Goal: Task Accomplishment & Management: Manage account settings

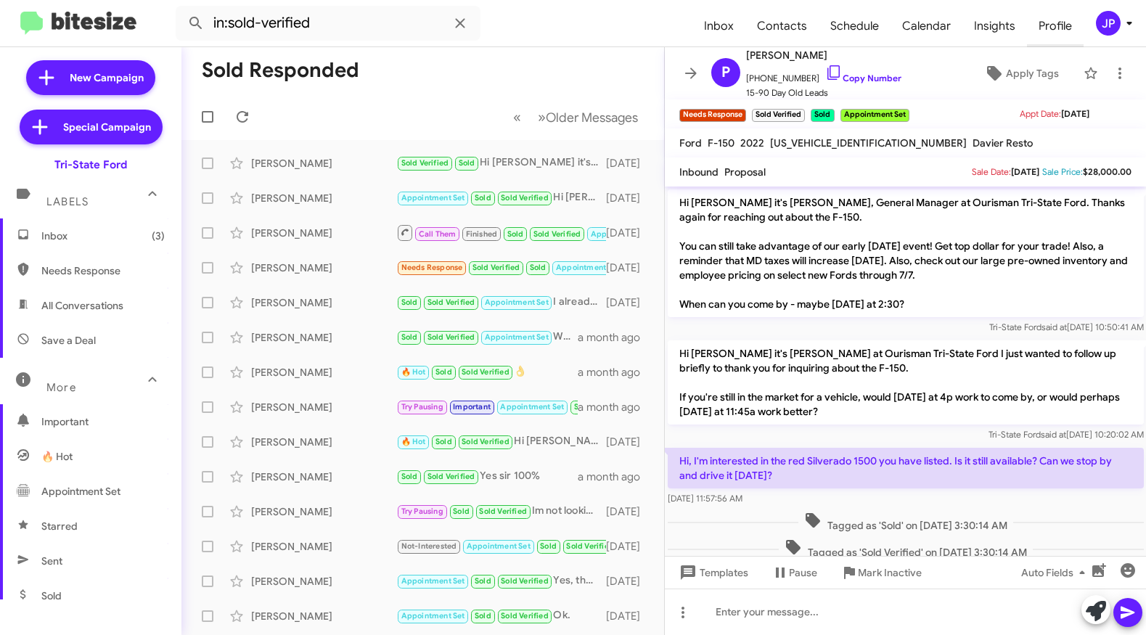
scroll to position [55, 0]
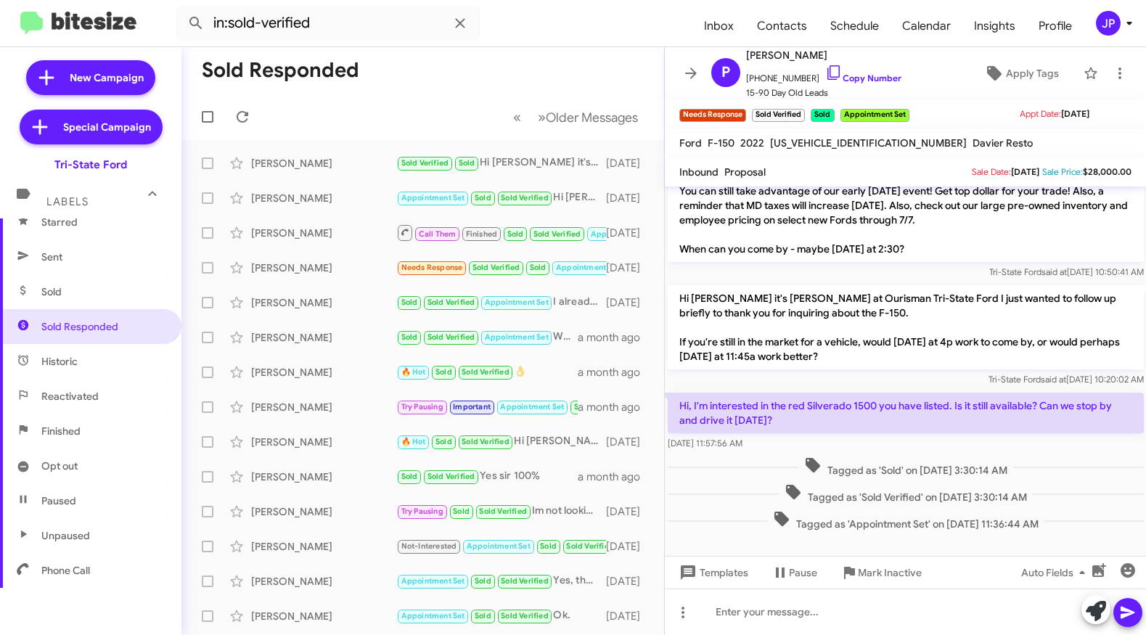
click at [1111, 26] on div "JP" at bounding box center [1108, 23] width 25 height 25
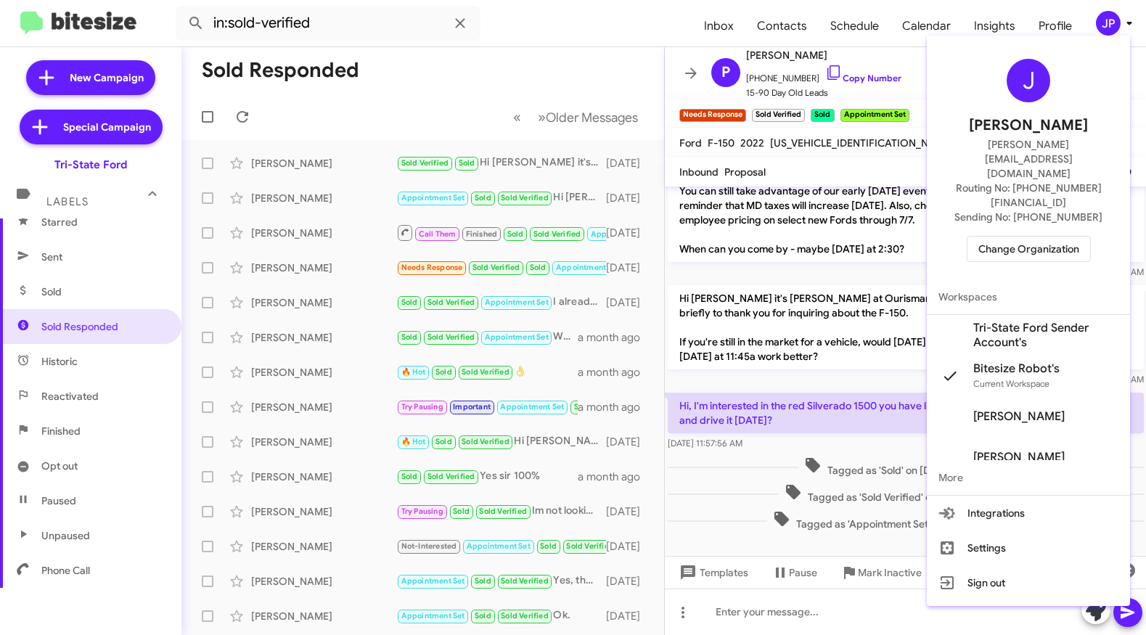
click at [1052, 190] on div "J [PERSON_NAME] [PERSON_NAME][EMAIL_ADDRESS][DOMAIN_NAME] Routing No: [PHONE_NU…" at bounding box center [1028, 160] width 203 height 238
click at [1051, 237] on span "Change Organization" at bounding box center [1028, 249] width 101 height 25
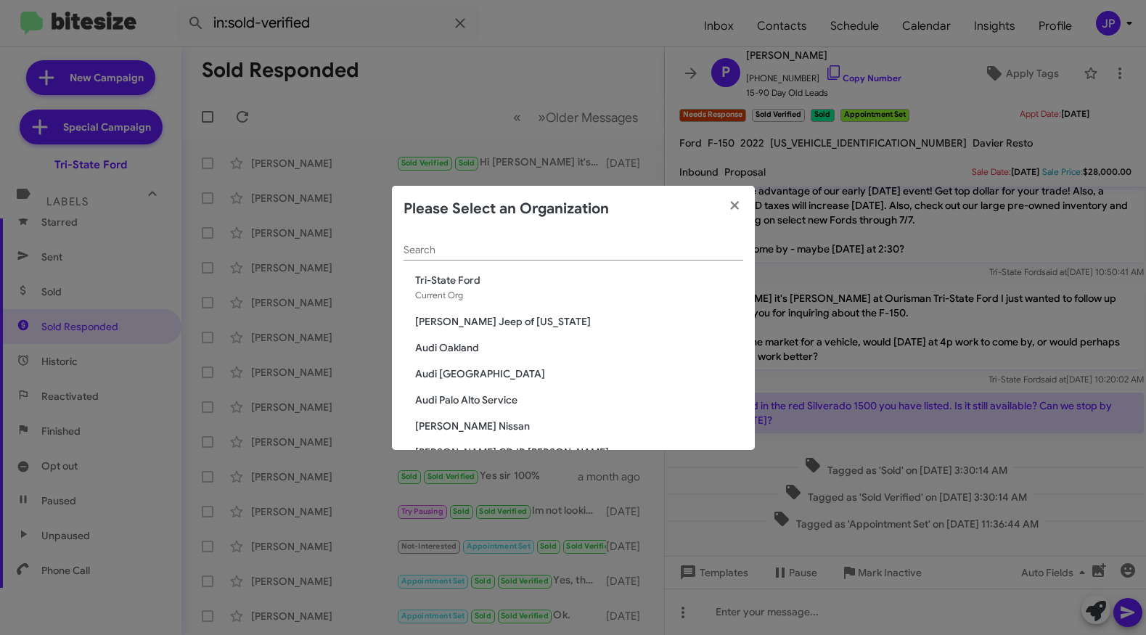
click at [492, 258] on div "Search" at bounding box center [574, 246] width 340 height 28
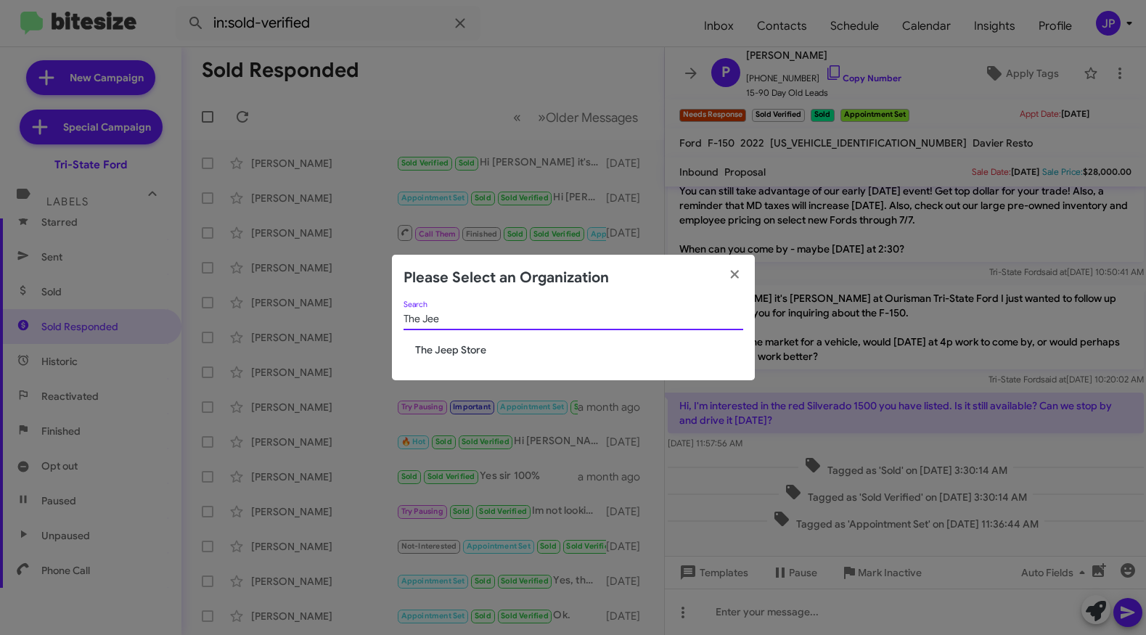
type input "The Jee"
click at [460, 343] on span "The Jeep Store" at bounding box center [579, 350] width 328 height 15
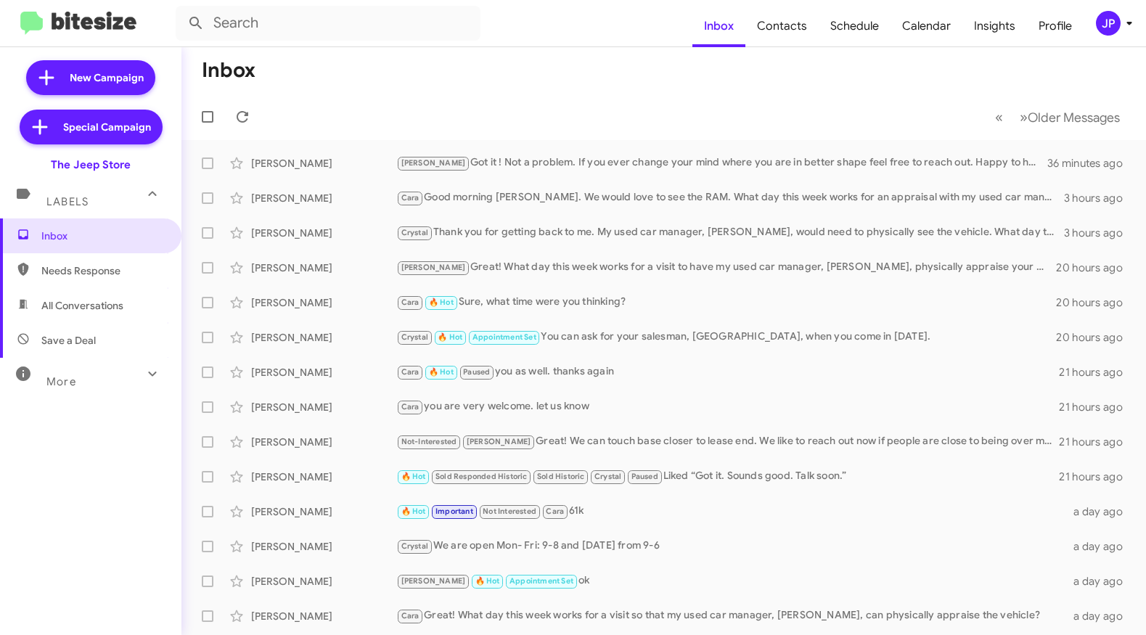
click at [1102, 20] on div "JP" at bounding box center [1108, 23] width 25 height 25
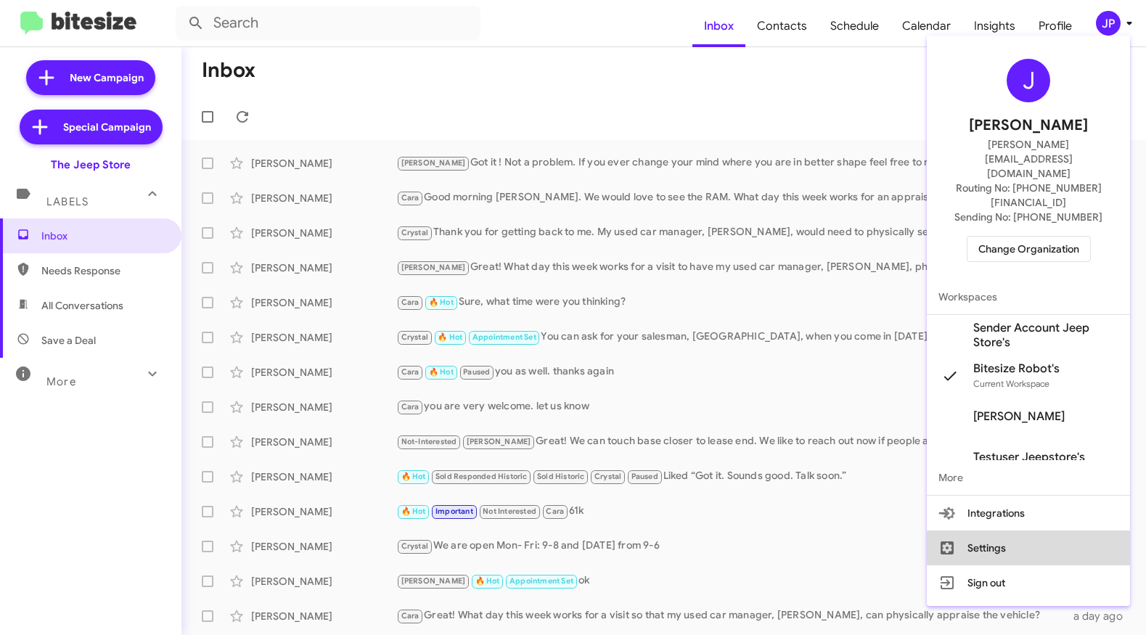
click at [1036, 531] on button "Settings" at bounding box center [1028, 548] width 203 height 35
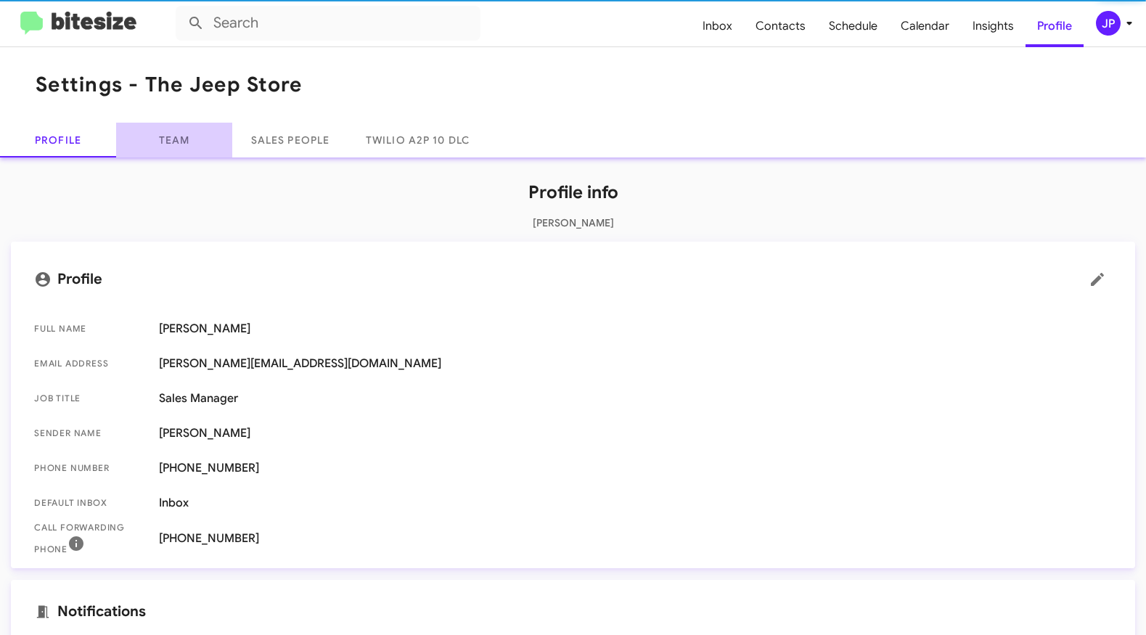
click at [206, 148] on link "Team" at bounding box center [174, 140] width 116 height 35
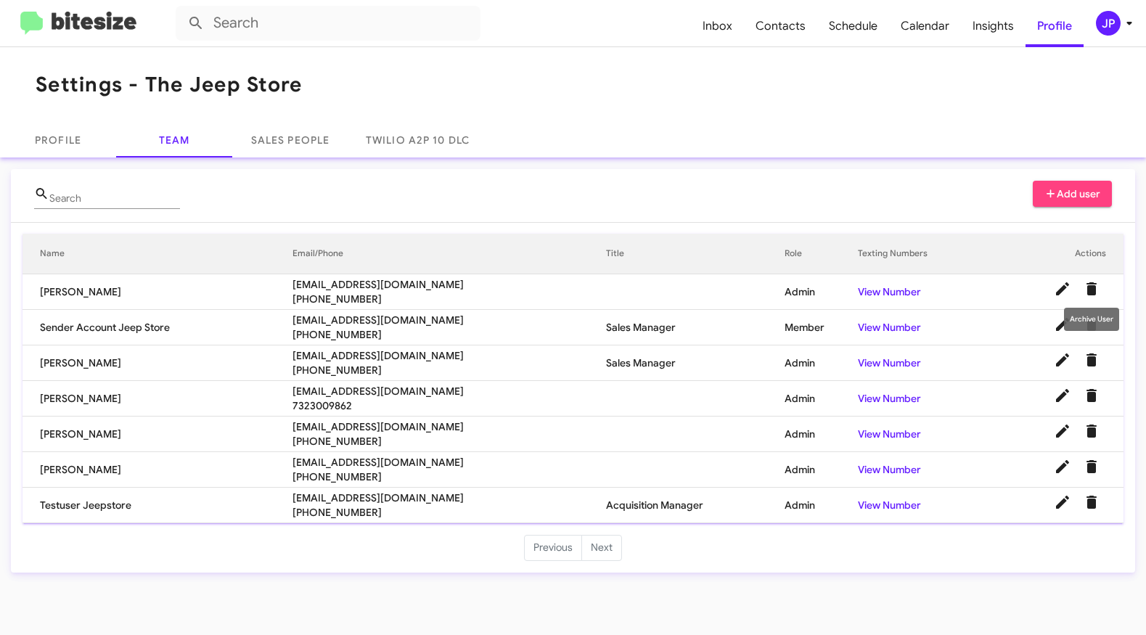
click at [1094, 294] on icon "Delete User" at bounding box center [1092, 288] width 10 height 13
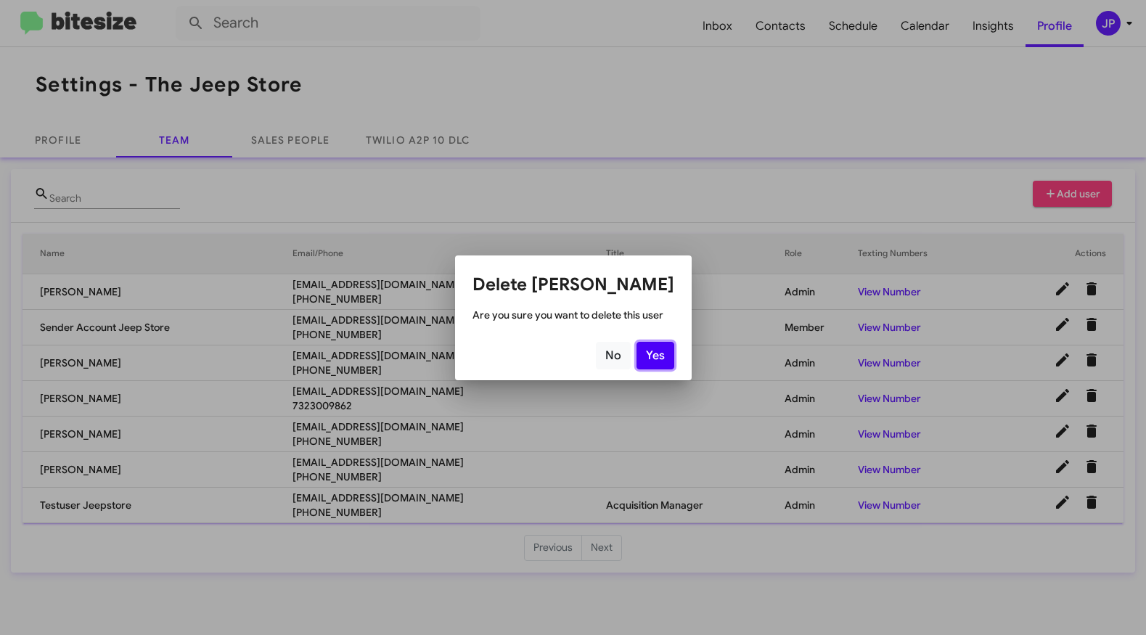
click at [650, 359] on button "Yes" at bounding box center [656, 356] width 38 height 28
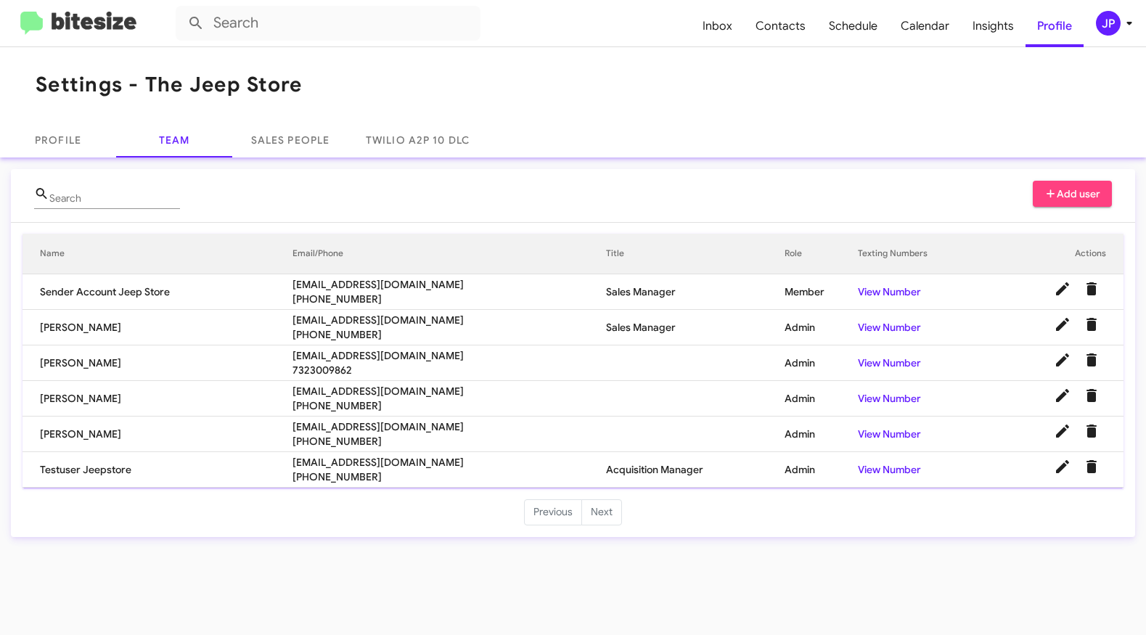
click at [241, 537] on div "Search Add user Name Email/Phone Title Role Texting Numbers Actions Sender Acco…" at bounding box center [573, 353] width 1146 height 391
click at [72, 367] on td "Crystal Day" at bounding box center [158, 363] width 270 height 36
click at [73, 392] on td "Luis Bernardes" at bounding box center [158, 399] width 270 height 36
click at [63, 435] on td "Travis Dunst" at bounding box center [158, 435] width 270 height 36
click at [82, 473] on td "Testuser Jeepstore" at bounding box center [158, 470] width 270 height 36
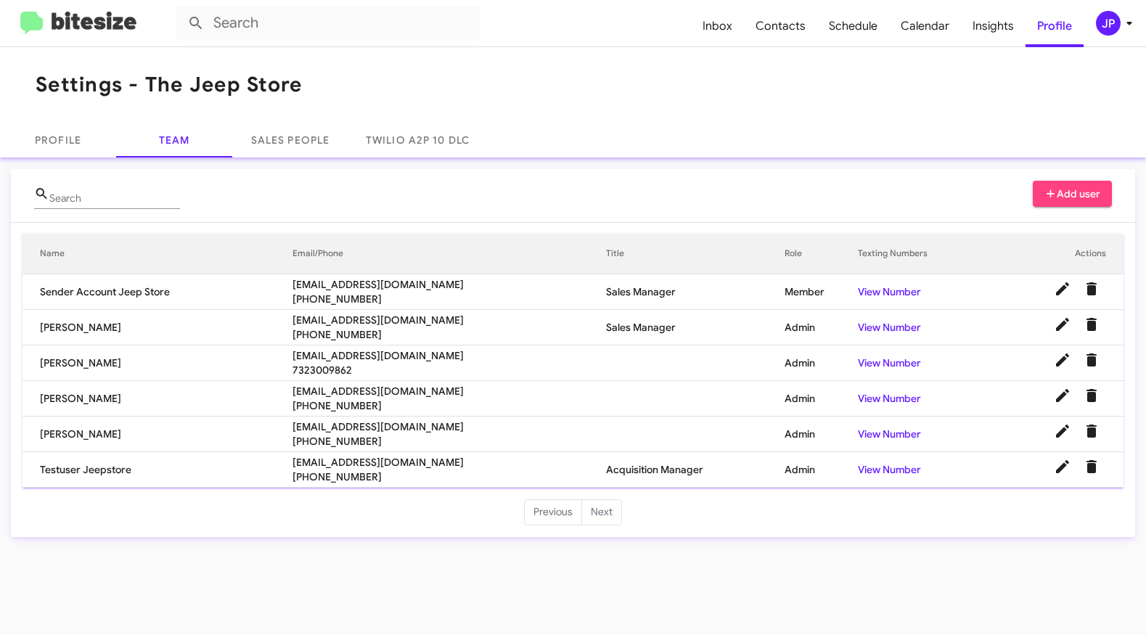
click at [54, 364] on td "Crystal Day" at bounding box center [158, 363] width 270 height 36
click at [377, 489] on mat-card "Search Add user Name Email/Phone Title Role Texting Numbers Actions Sender Acco…" at bounding box center [573, 353] width 1124 height 368
click at [368, 503] on ul "Previous Next" at bounding box center [573, 512] width 1124 height 26
click at [53, 18] on img at bounding box center [78, 24] width 116 height 24
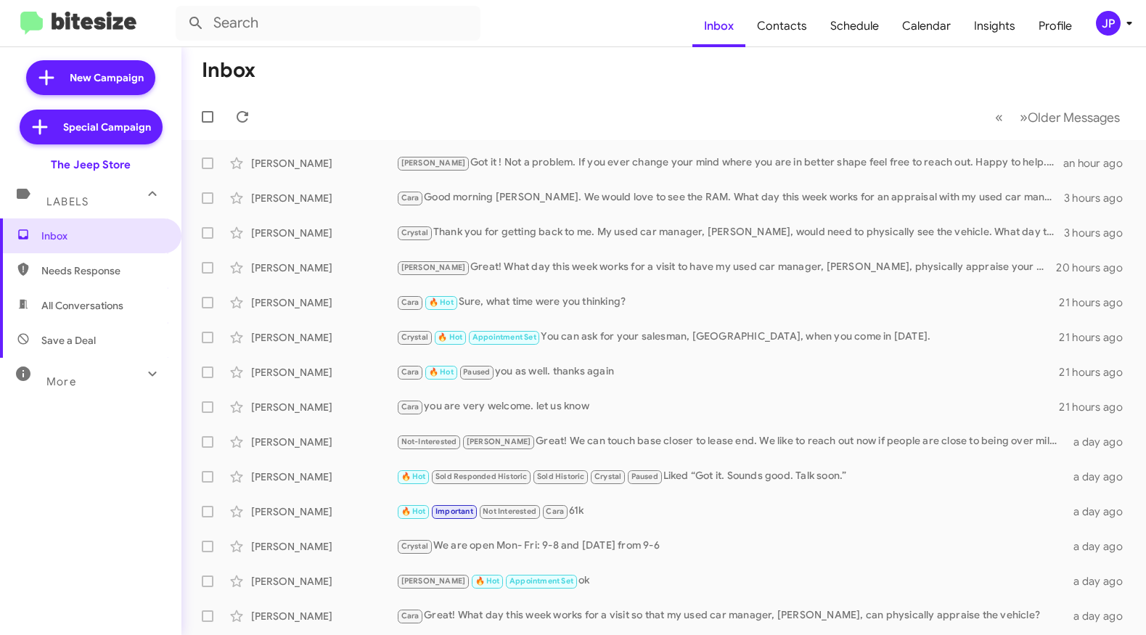
click at [1110, 23] on div "JP" at bounding box center [1108, 23] width 25 height 25
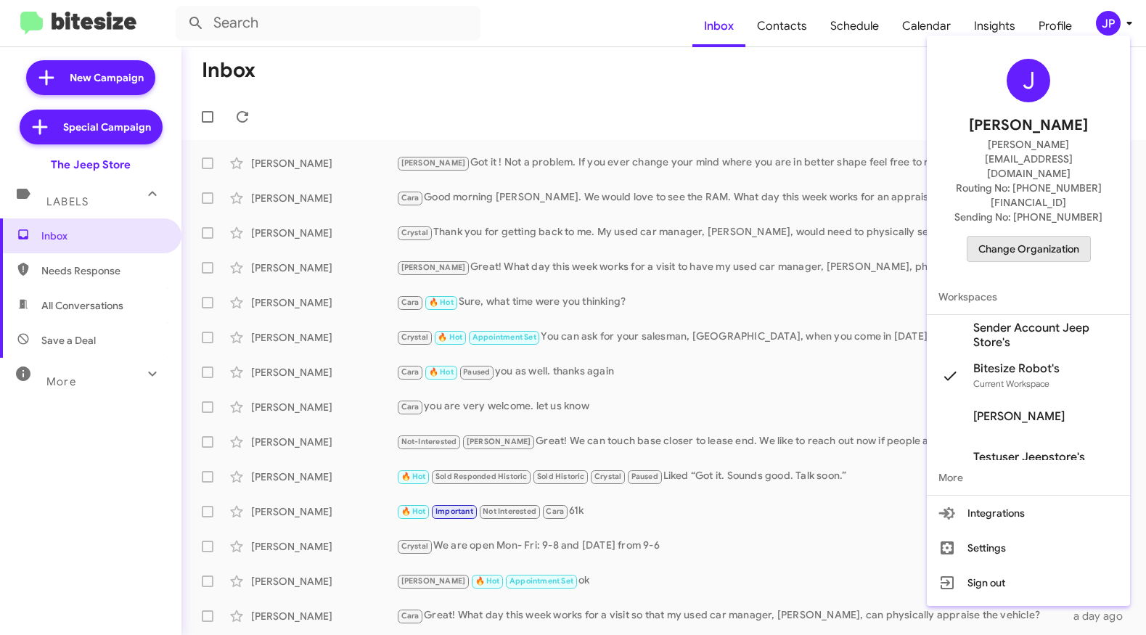
click at [1041, 237] on span "Change Organization" at bounding box center [1028, 249] width 101 height 25
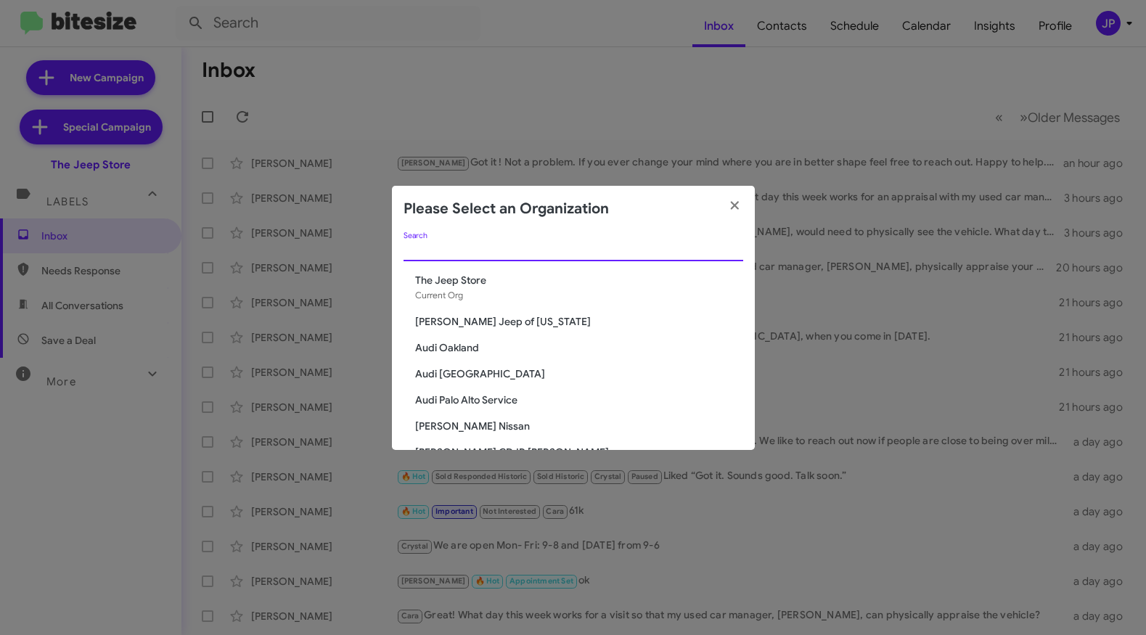
click at [485, 248] on input "Search" at bounding box center [574, 251] width 340 height 12
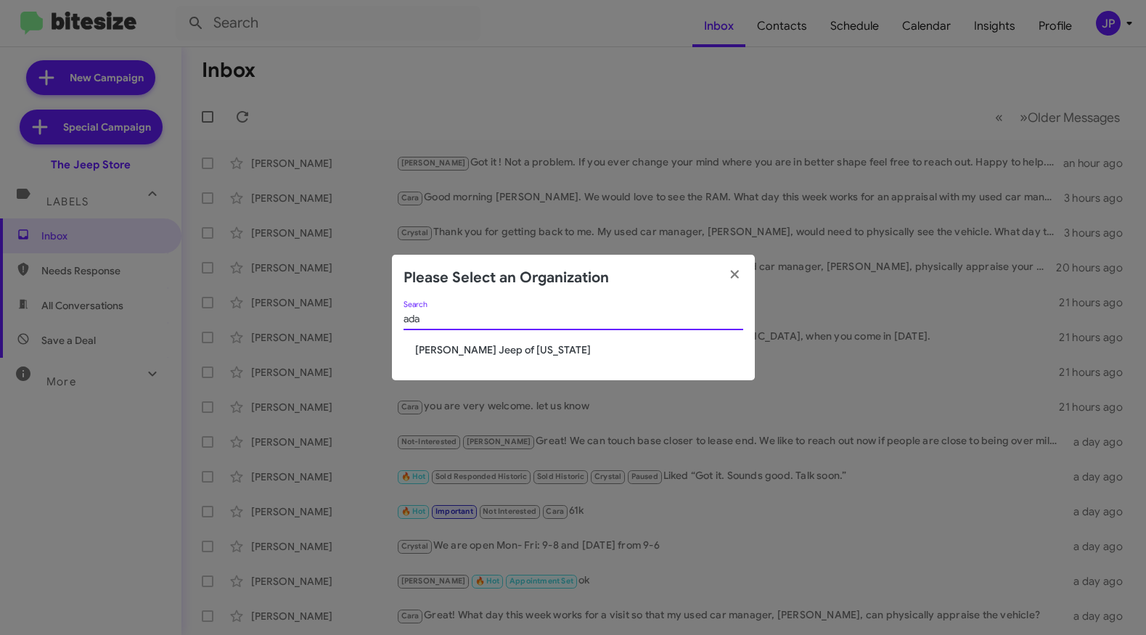
type input "ada"
click at [475, 332] on div "ada Search" at bounding box center [574, 321] width 340 height 41
click at [475, 343] on span "[PERSON_NAME] Jeep of [US_STATE]" at bounding box center [579, 350] width 328 height 15
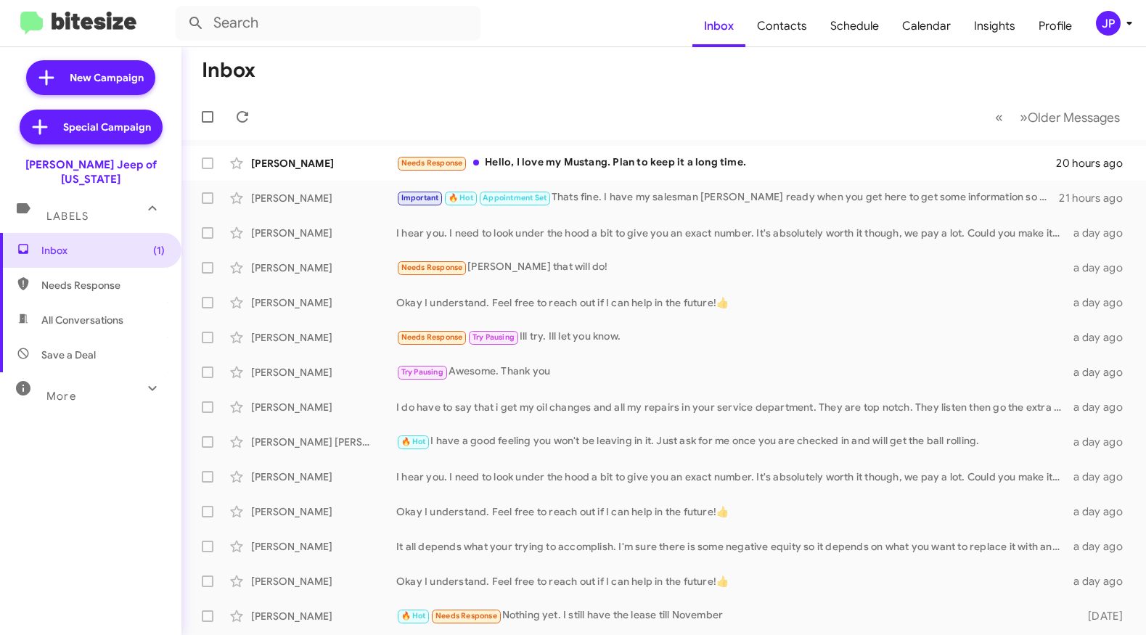
click at [105, 377] on div "More" at bounding box center [76, 390] width 129 height 27
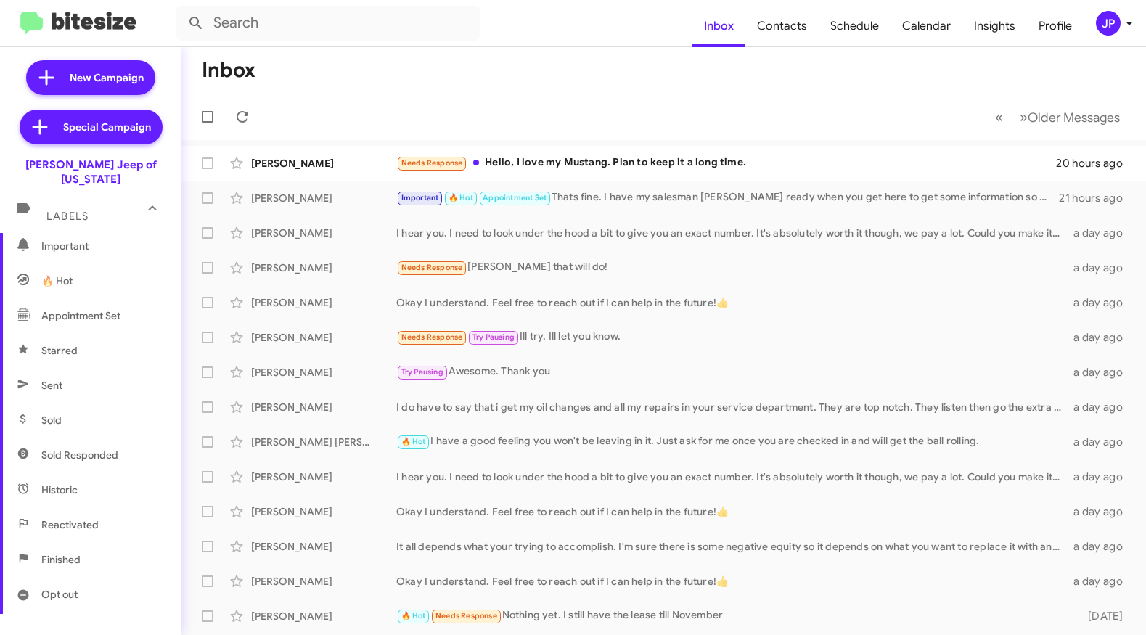
scroll to position [224, 0]
click at [66, 381] on span "Sold" at bounding box center [90, 386] width 181 height 35
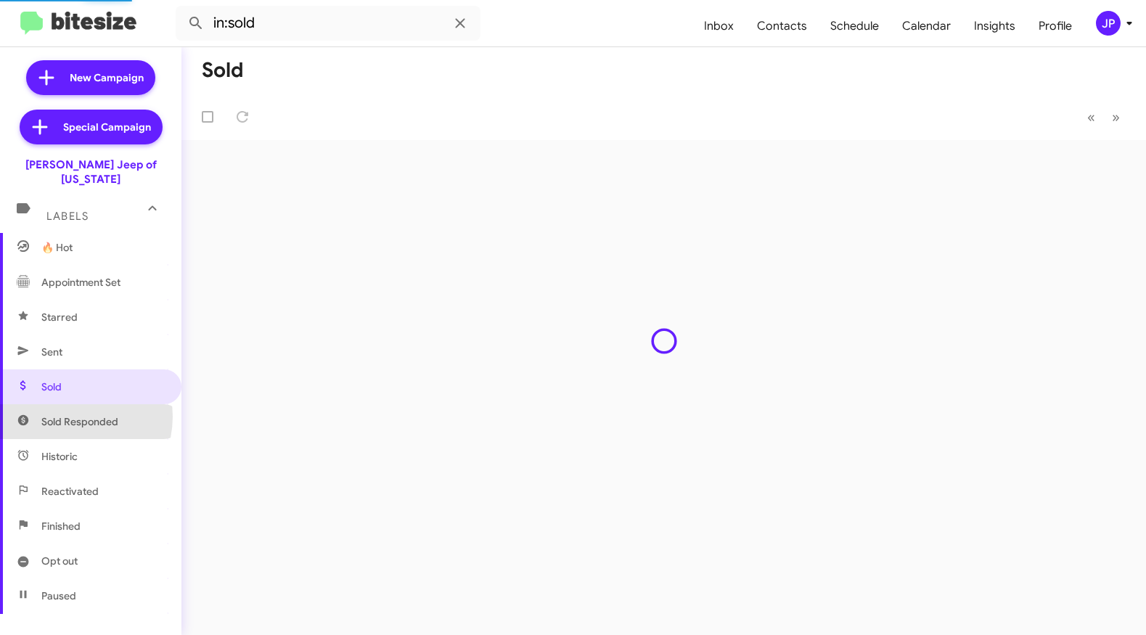
click at [67, 414] on span "Sold Responded" at bounding box center [79, 421] width 77 height 15
type input "in:sold-verified"
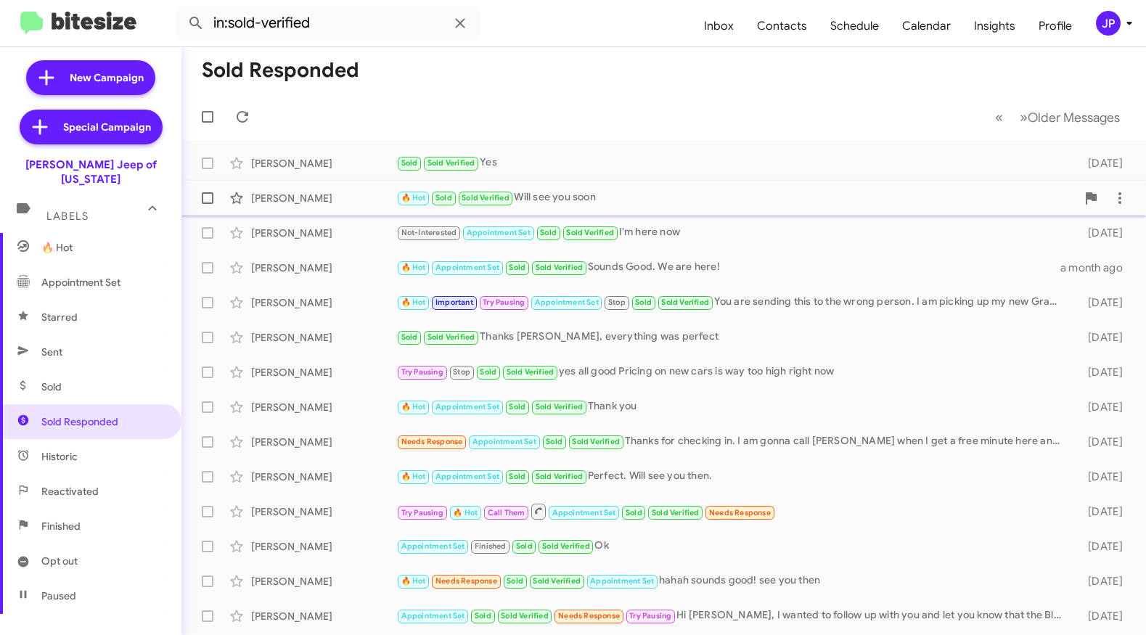
click at [595, 203] on div "🔥 Hot Sold Sold Verified Will see you soon" at bounding box center [736, 197] width 680 height 17
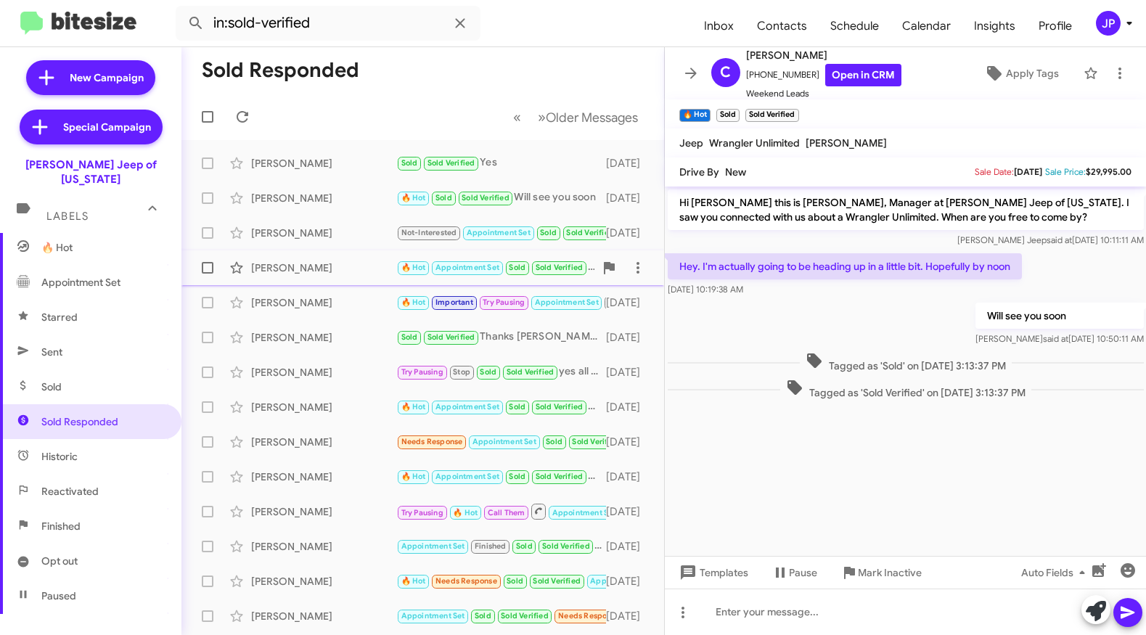
click at [310, 265] on div "Alexanderia Sizemore" at bounding box center [323, 268] width 145 height 15
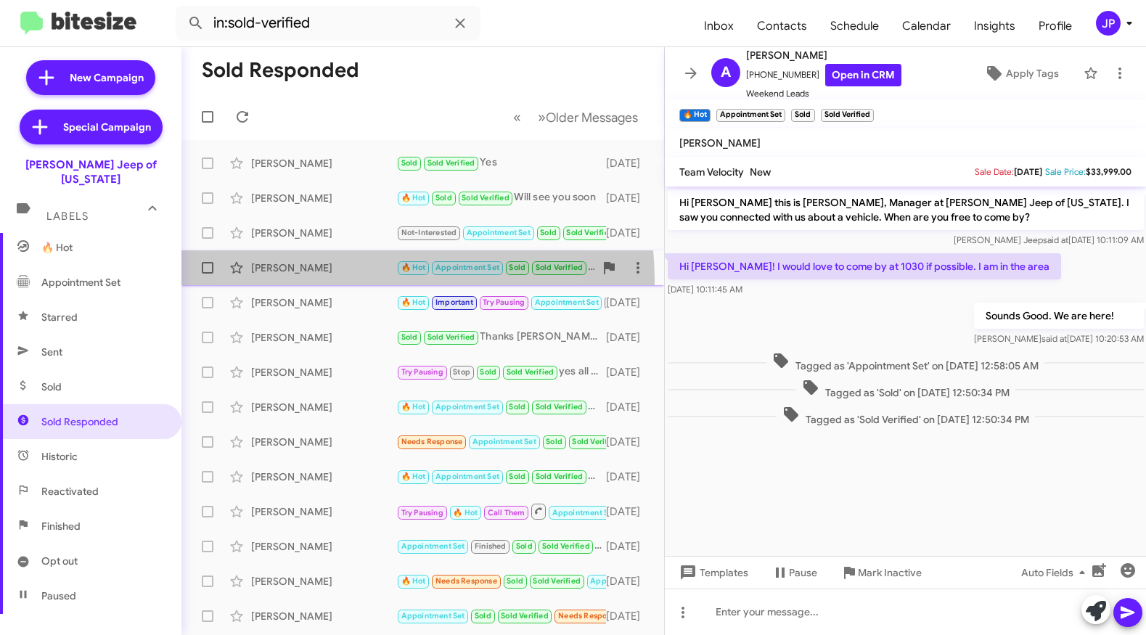
click at [342, 281] on div "Alexanderia Sizemore 🔥 Hot Appointment Set Sold Sold Verified Sounds Good. We a…" at bounding box center [422, 267] width 459 height 29
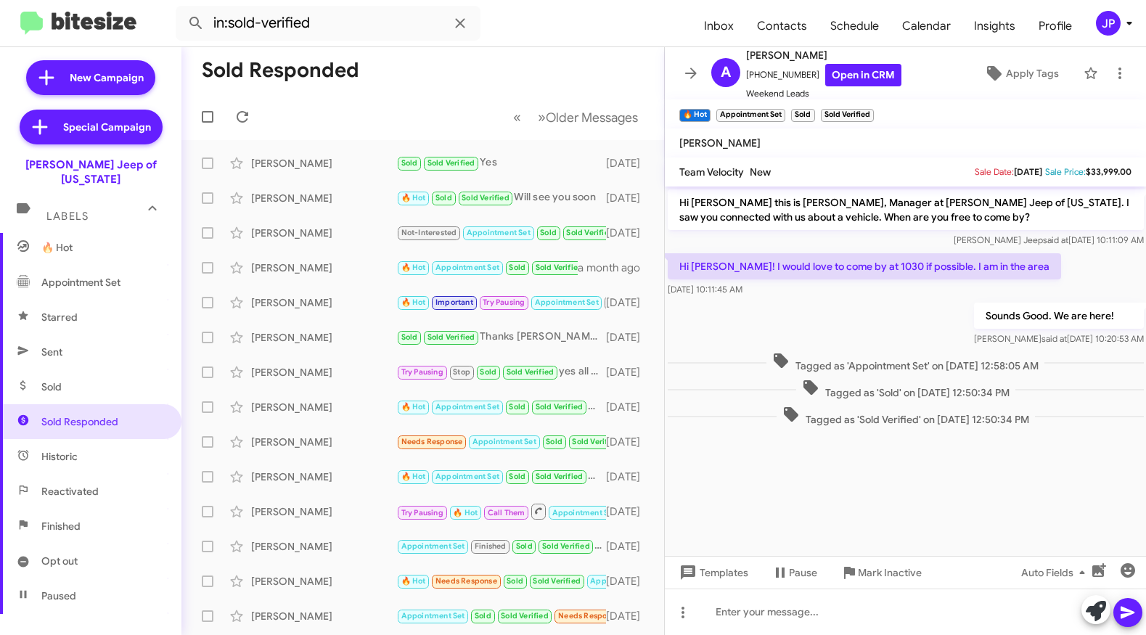
click at [1039, 459] on cdk-virtual-scroll-viewport "Hi Alexanderia this is Chuck Jenkins, Manager at Adams Jeep of Maryland. I saw …" at bounding box center [906, 371] width 482 height 369
click at [909, 471] on cdk-virtual-scroll-viewport "Hi Alexanderia this is Chuck Jenkins, Manager at Adams Jeep of Maryland. I saw …" at bounding box center [906, 371] width 482 height 369
click at [1006, 36] on span "Insights" at bounding box center [994, 26] width 65 height 42
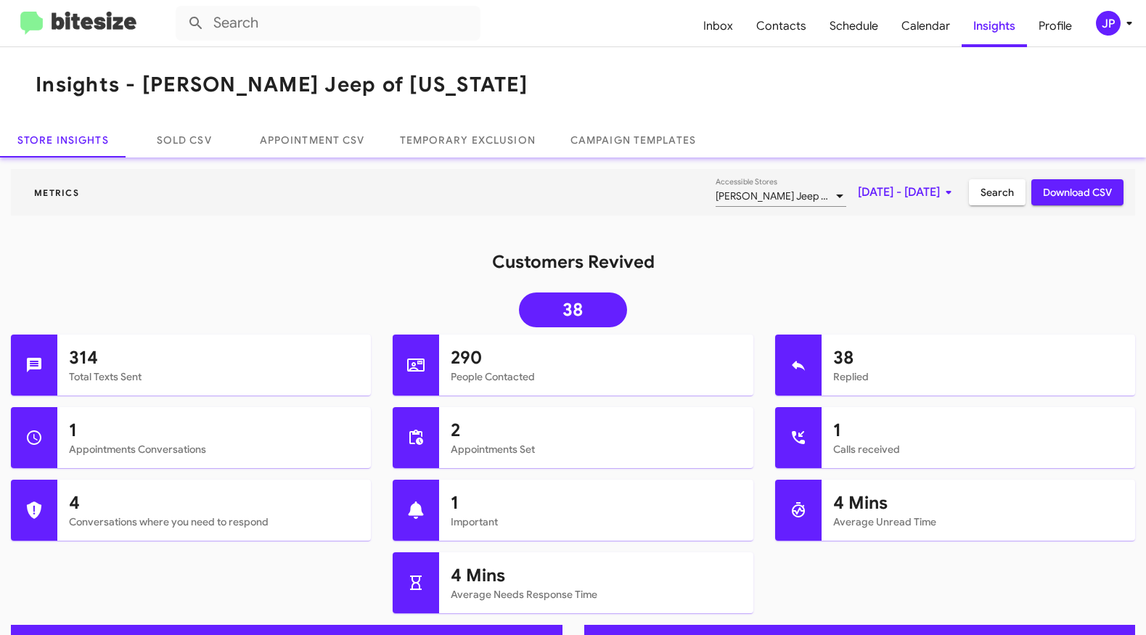
click at [883, 191] on span "Sep 1, 2025 - Sep 3, 2025" at bounding box center [907, 192] width 99 height 26
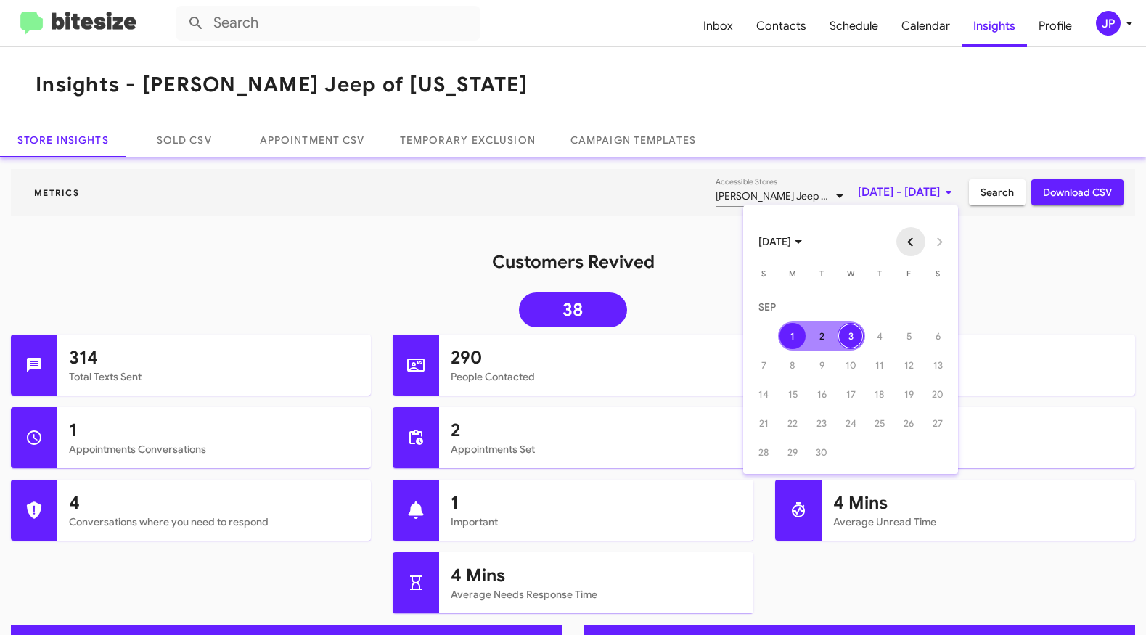
click at [906, 236] on button "Previous month" at bounding box center [910, 241] width 29 height 29
click at [911, 316] on div "1" at bounding box center [909, 307] width 26 height 26
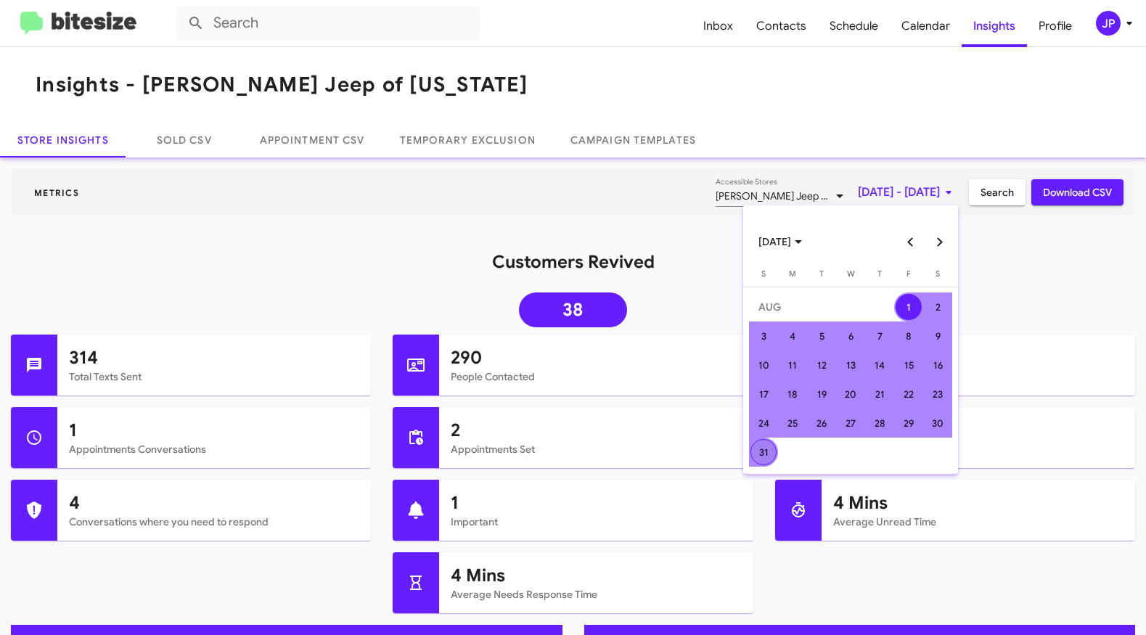
click at [753, 459] on div "31" at bounding box center [763, 452] width 26 height 26
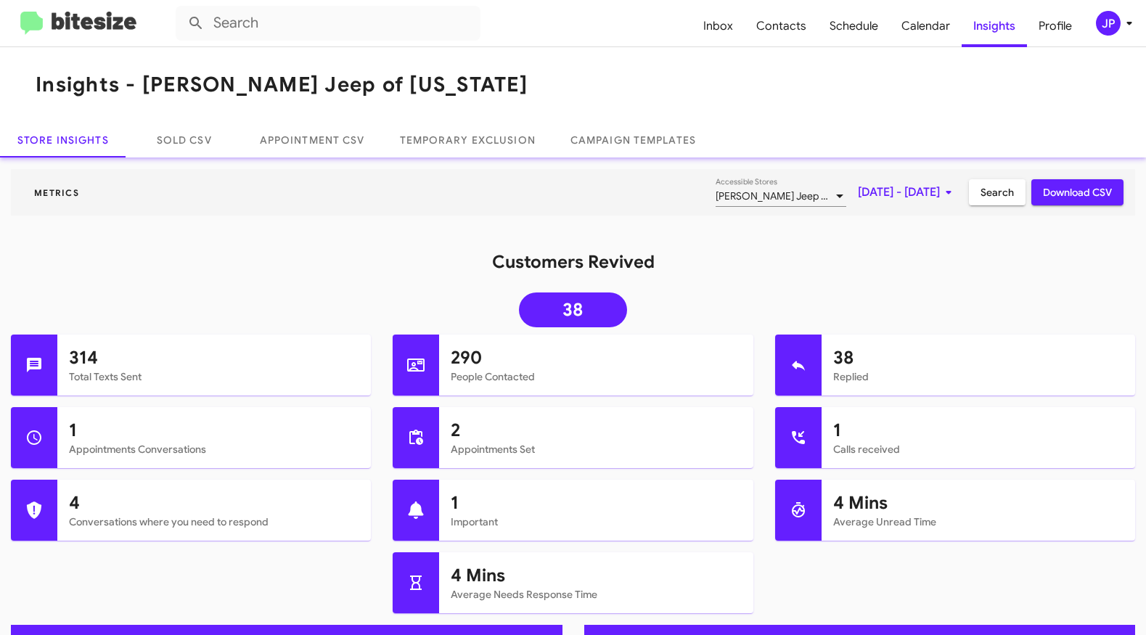
click at [990, 193] on span "Search" at bounding box center [997, 192] width 33 height 26
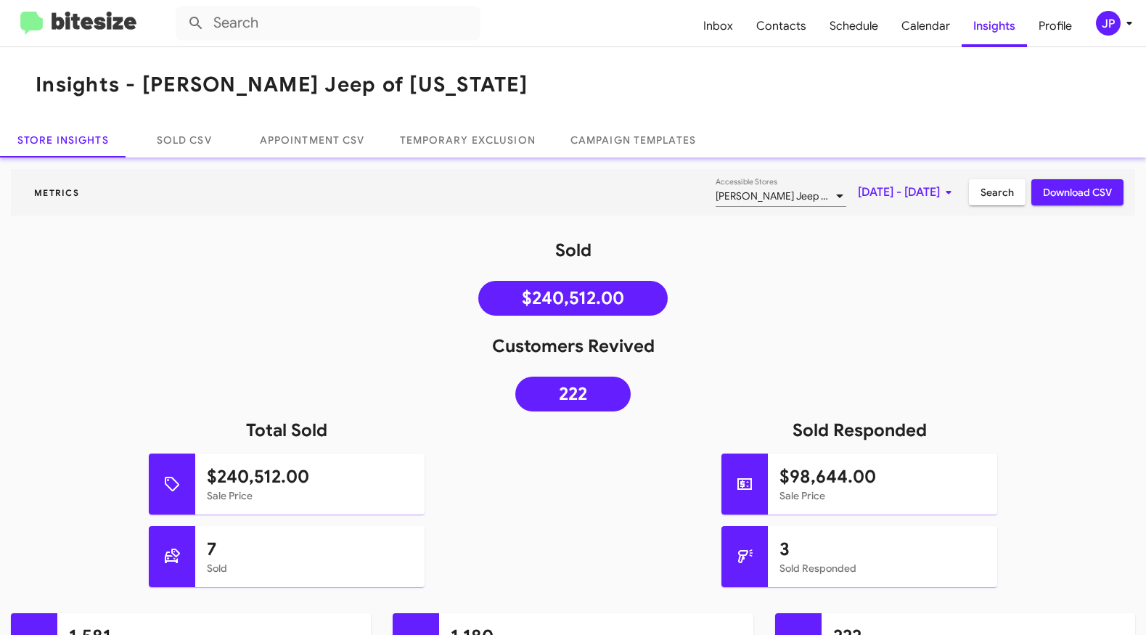
click at [728, 321] on div "Sold $240,512.00" at bounding box center [573, 281] width 1146 height 84
